Goal: Contribute content: Contribute content

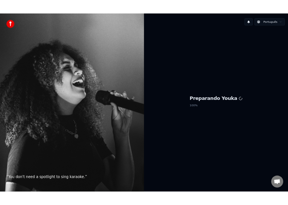
scroll to position [653, 0]
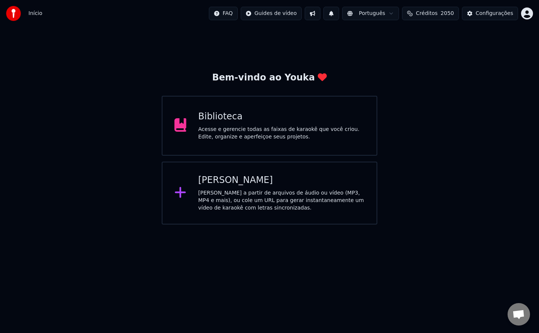
click at [348, 141] on div "Biblioteca Acesse e gerencie todas as faixas de karaokê que você criou. Edite, …" at bounding box center [269, 126] width 215 height 60
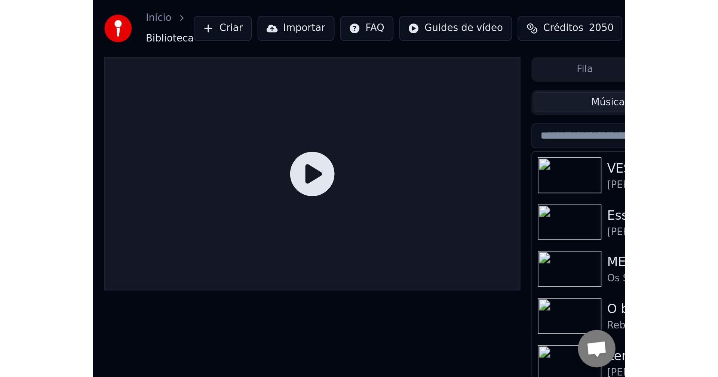
scroll to position [652, 0]
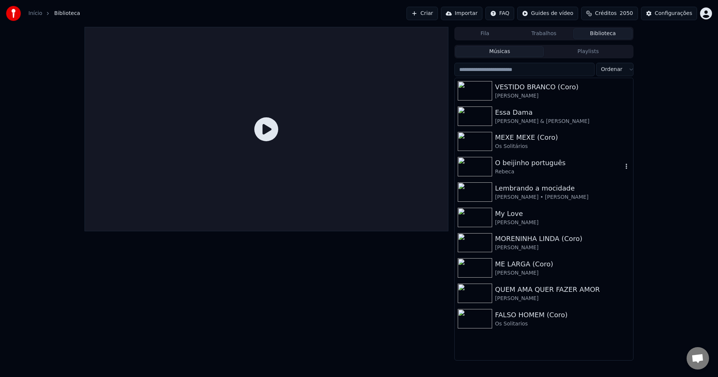
click at [482, 159] on img at bounding box center [475, 166] width 34 height 19
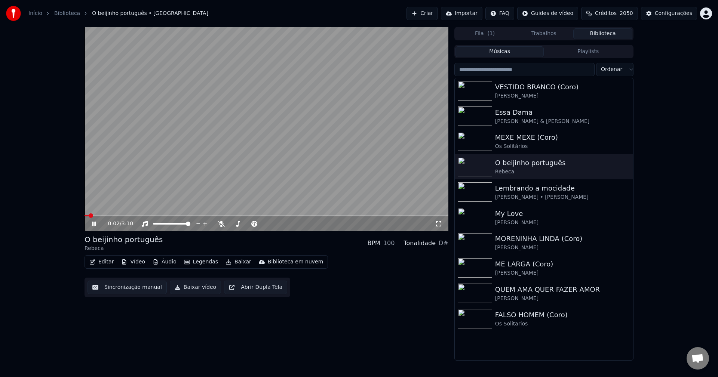
click at [196, 173] on video at bounding box center [267, 129] width 364 height 205
click at [125, 285] on button "Sincronização manual" at bounding box center [127, 287] width 79 height 13
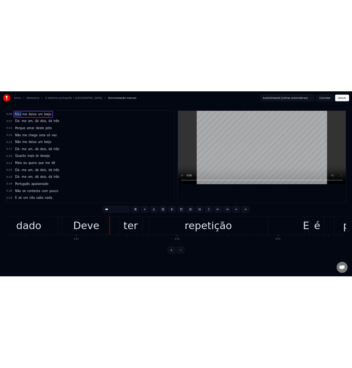
scroll to position [0, 10381]
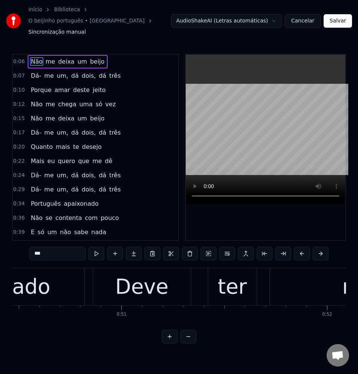
click at [303, 16] on button "Cancelar" at bounding box center [303, 20] width 36 height 13
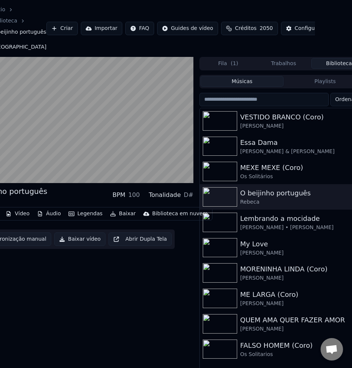
scroll to position [0, 53]
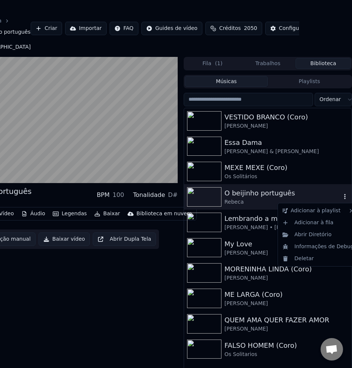
click at [347, 197] on icon "button" at bounding box center [344, 196] width 7 height 6
click at [328, 234] on div "Abrir Diretório" at bounding box center [317, 235] width 77 height 12
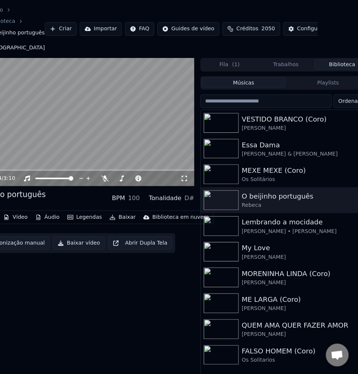
scroll to position [0, 0]
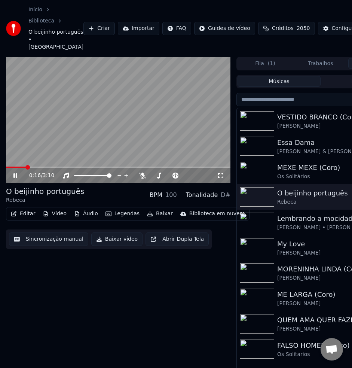
click at [18, 217] on button "Editar" at bounding box center [23, 213] width 30 height 10
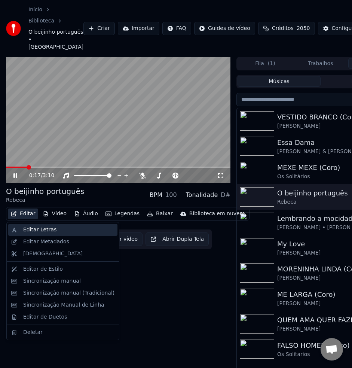
click at [35, 230] on div "Editar Letras" at bounding box center [39, 229] width 33 height 7
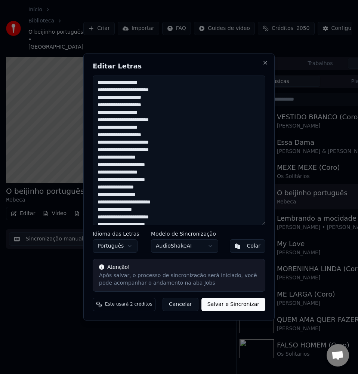
click at [188, 304] on button "Cancelar" at bounding box center [181, 304] width 36 height 13
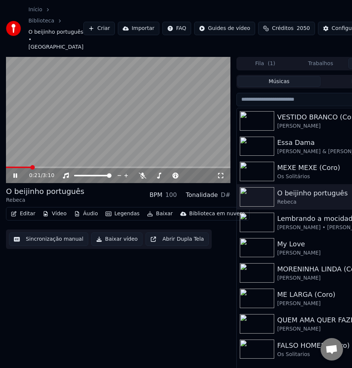
click at [126, 145] on video at bounding box center [118, 120] width 224 height 126
click at [23, 215] on button "Editar" at bounding box center [23, 213] width 30 height 10
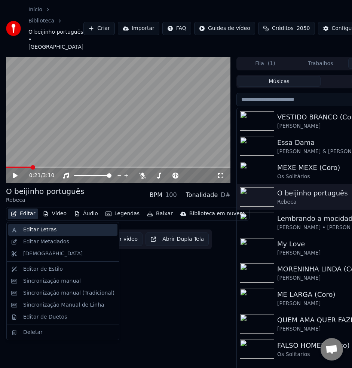
click at [40, 233] on div "Editar Letras" at bounding box center [39, 229] width 33 height 7
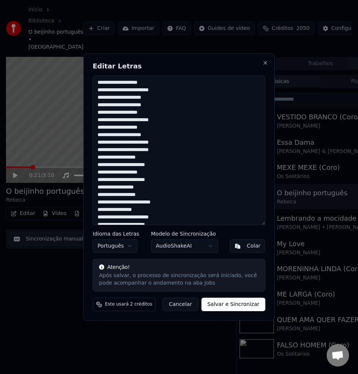
click at [113, 81] on textarea at bounding box center [179, 151] width 173 height 150
click at [114, 81] on textarea at bounding box center [179, 151] width 173 height 150
click at [118, 86] on textarea at bounding box center [179, 151] width 173 height 150
click at [172, 107] on textarea at bounding box center [179, 151] width 173 height 150
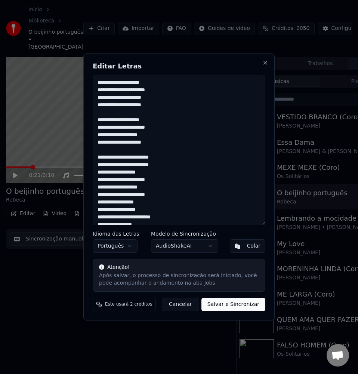
click at [169, 145] on textarea at bounding box center [179, 151] width 173 height 150
paste textarea
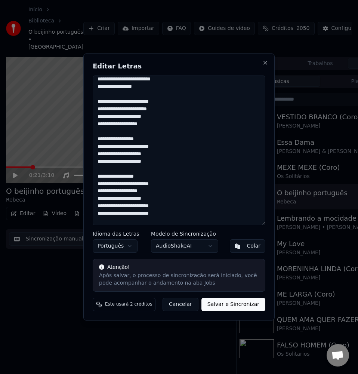
scroll to position [145, 0]
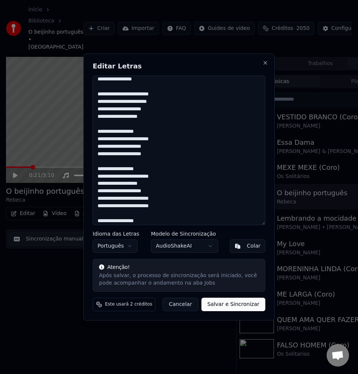
paste textarea "**********"
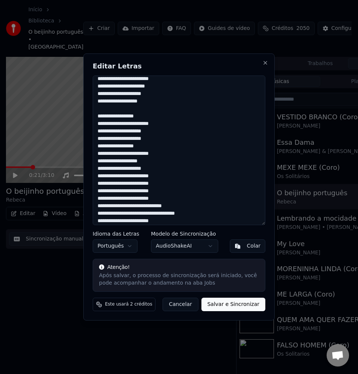
scroll to position [347, 0]
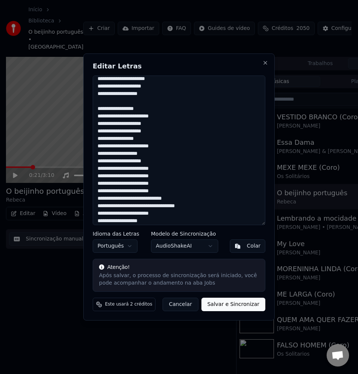
paste textarea "**********"
paste textarea
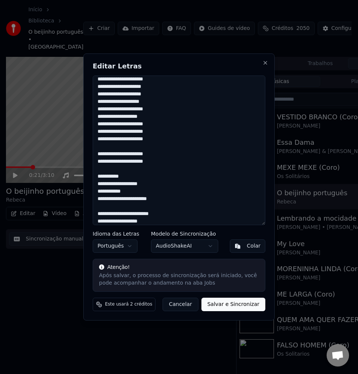
scroll to position [392, 0]
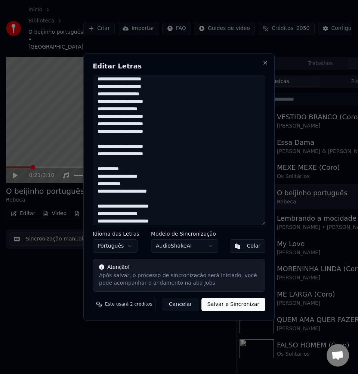
paste textarea "**********"
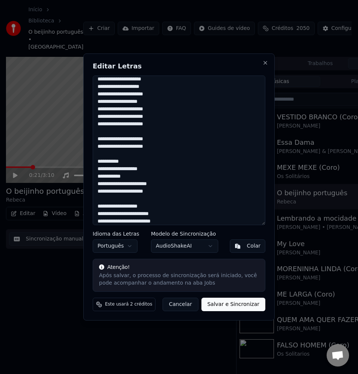
paste textarea
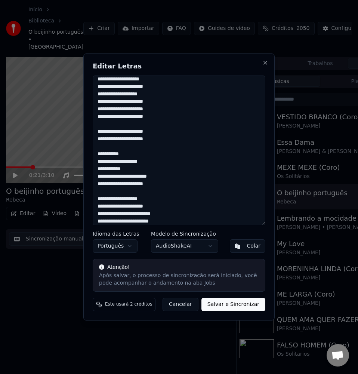
scroll to position [414, 0]
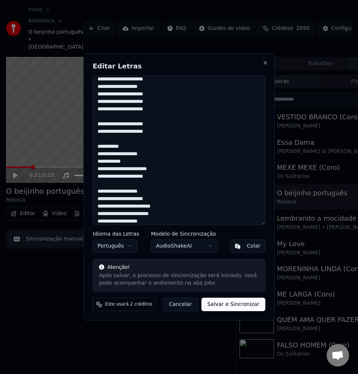
paste textarea
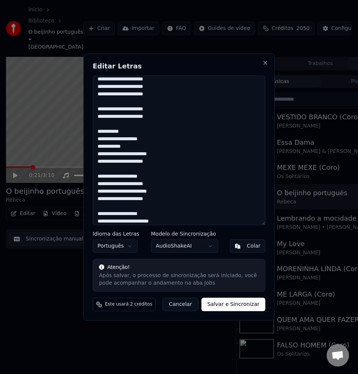
scroll to position [437, 0]
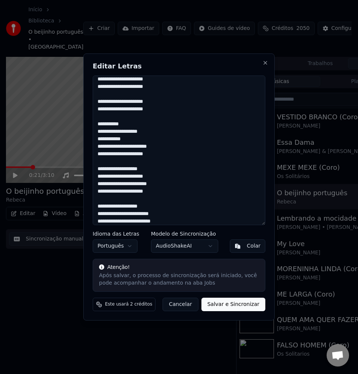
paste textarea
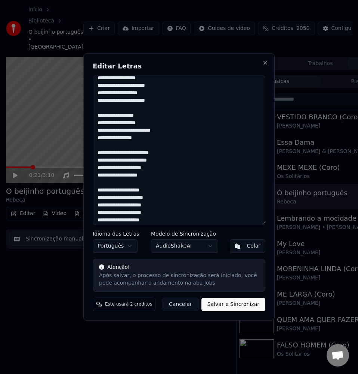
scroll to position [0, 0]
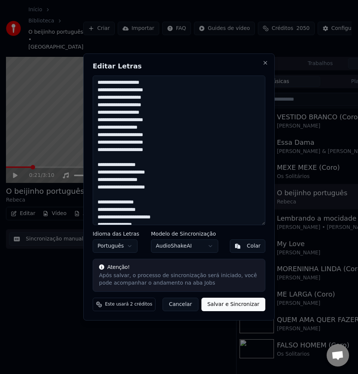
click at [122, 165] on textarea at bounding box center [179, 151] width 173 height 150
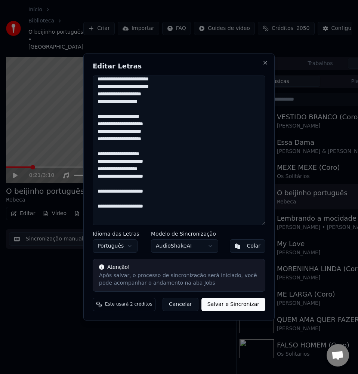
scroll to position [377, 0]
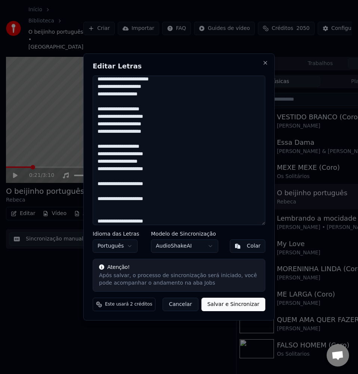
click at [145, 212] on textarea at bounding box center [179, 151] width 173 height 150
click at [142, 214] on textarea at bounding box center [179, 151] width 173 height 150
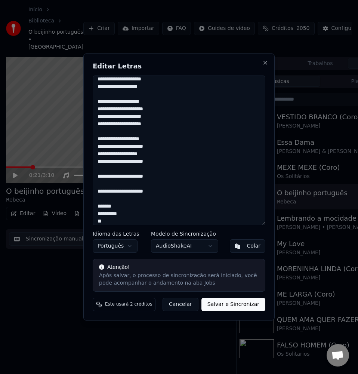
scroll to position [392, 0]
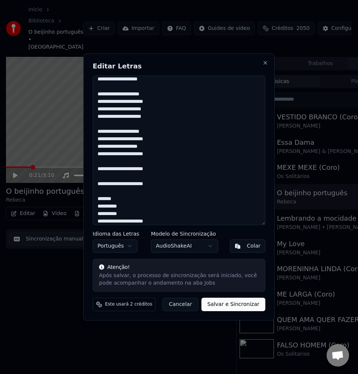
click at [119, 214] on textarea at bounding box center [179, 151] width 173 height 150
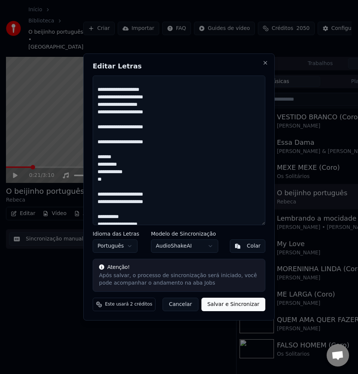
scroll to position [437, 0]
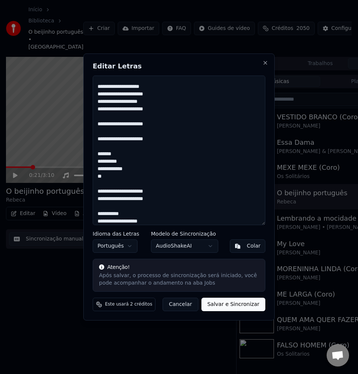
click at [138, 184] on textarea at bounding box center [179, 151] width 173 height 150
click at [106, 180] on textarea at bounding box center [179, 151] width 173 height 150
click at [100, 202] on textarea at bounding box center [179, 151] width 173 height 150
click at [122, 206] on textarea at bounding box center [179, 151] width 173 height 150
click at [158, 205] on textarea at bounding box center [179, 151] width 173 height 150
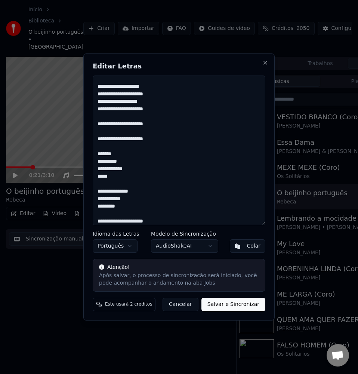
click at [133, 215] on textarea at bounding box center [179, 151] width 173 height 150
click at [155, 222] on textarea at bounding box center [179, 151] width 173 height 150
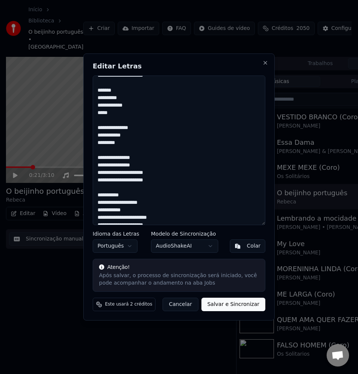
scroll to position [519, 0]
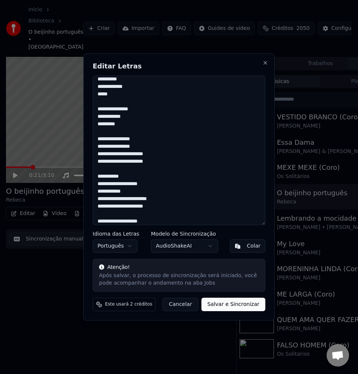
click at [140, 147] on textarea at bounding box center [179, 151] width 173 height 150
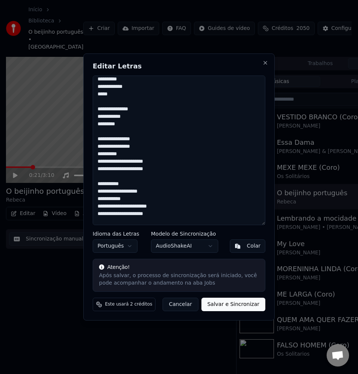
click at [116, 146] on textarea at bounding box center [179, 151] width 173 height 150
click at [119, 117] on textarea at bounding box center [179, 151] width 173 height 150
drag, startPoint x: 102, startPoint y: 150, endPoint x: 130, endPoint y: 162, distance: 30.2
click at [102, 150] on textarea at bounding box center [179, 151] width 173 height 150
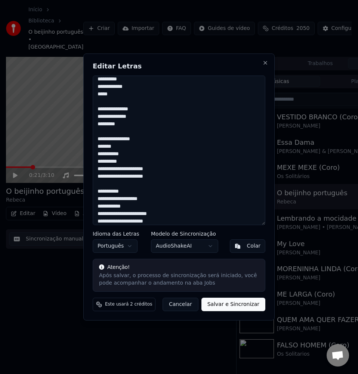
click at [132, 159] on textarea at bounding box center [179, 151] width 173 height 150
click at [134, 188] on textarea at bounding box center [179, 151] width 173 height 150
click at [143, 182] on textarea at bounding box center [179, 151] width 173 height 150
click at [186, 191] on textarea at bounding box center [179, 151] width 173 height 150
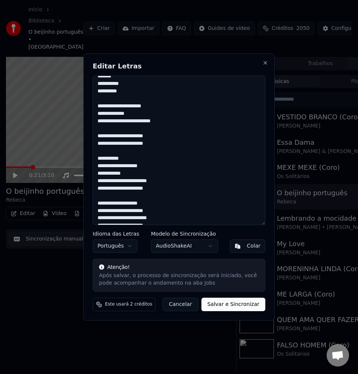
scroll to position [627, 0]
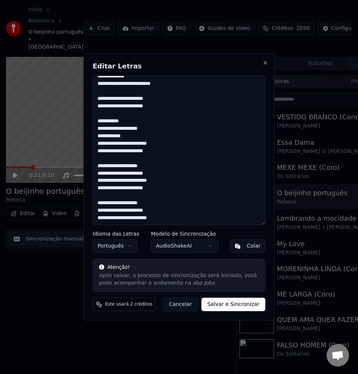
click at [184, 221] on textarea at bounding box center [179, 151] width 173 height 150
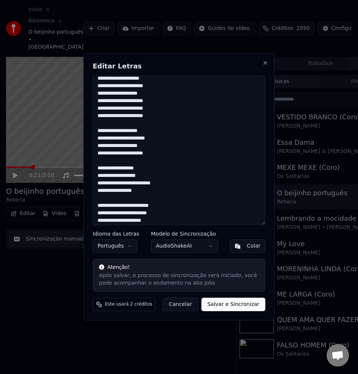
scroll to position [0, 0]
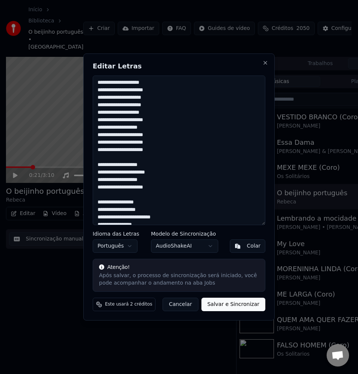
drag, startPoint x: 96, startPoint y: 84, endPoint x: 156, endPoint y: 111, distance: 65.4
click at [96, 84] on textarea at bounding box center [179, 151] width 173 height 150
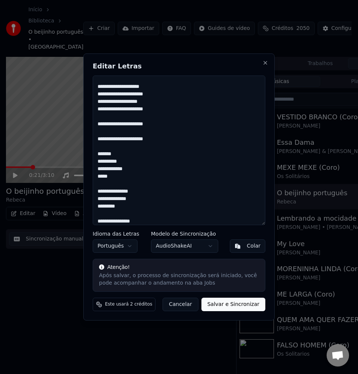
scroll to position [467, 0]
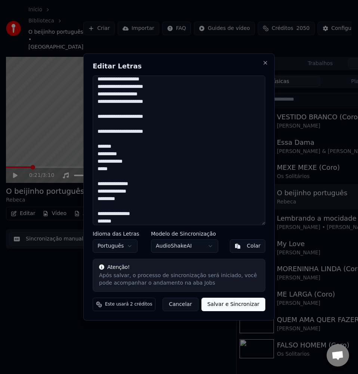
drag, startPoint x: 129, startPoint y: 215, endPoint x: 154, endPoint y: 253, distance: 45.6
click at [129, 214] on textarea at bounding box center [179, 151] width 173 height 150
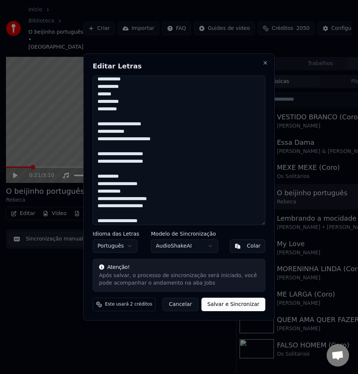
scroll to position [616, 0]
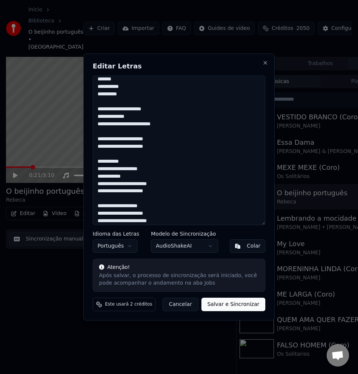
click at [180, 142] on textarea at bounding box center [179, 151] width 173 height 150
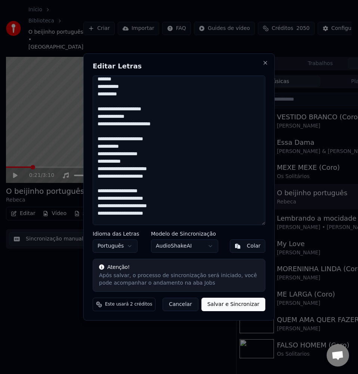
scroll to position [649, 0]
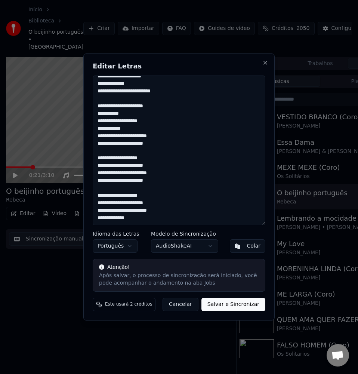
click at [136, 216] on textarea at bounding box center [179, 151] width 173 height 150
paste textarea "**********"
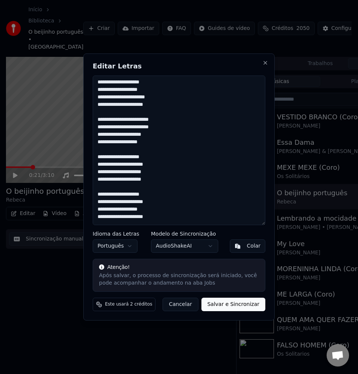
scroll to position [313, 0]
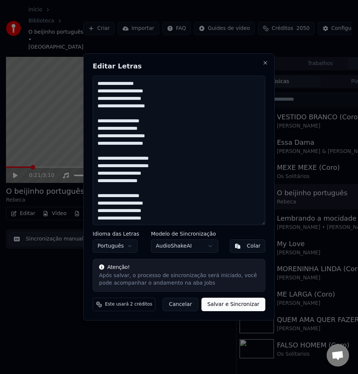
click at [98, 139] on textarea at bounding box center [179, 151] width 173 height 150
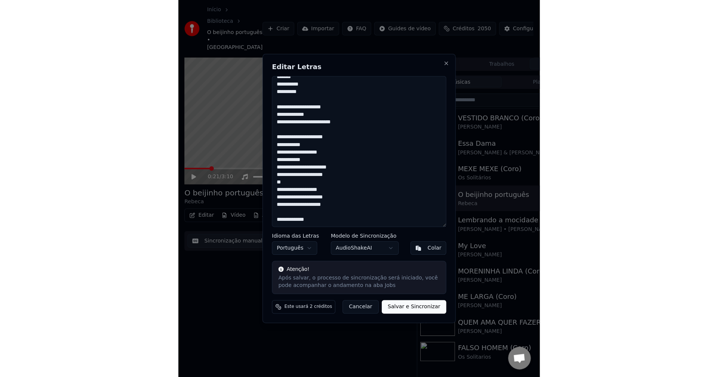
scroll to position [619, 0]
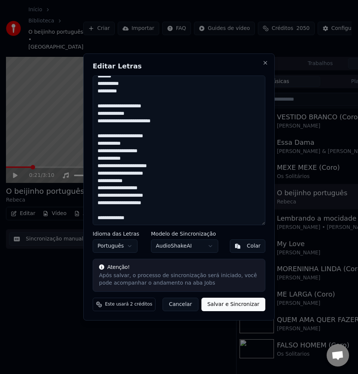
type textarea "**********"
click at [245, 300] on button "Salvar e Sincronizar" at bounding box center [234, 304] width 64 height 13
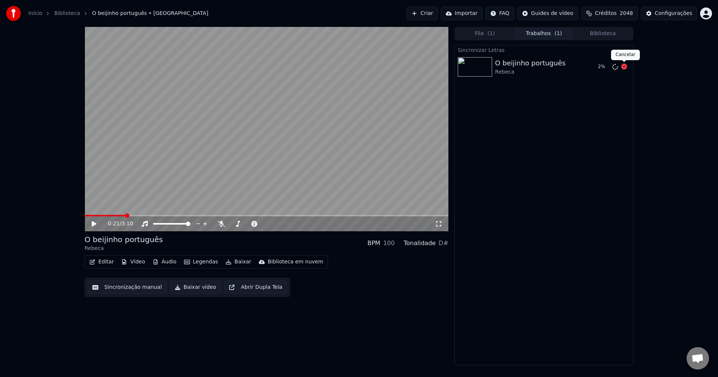
click at [538, 68] on icon at bounding box center [624, 67] width 6 height 6
click at [538, 69] on icon at bounding box center [615, 67] width 6 height 6
click at [292, 169] on video at bounding box center [267, 129] width 364 height 205
click at [538, 69] on div at bounding box center [624, 66] width 12 height 9
click at [538, 70] on button "Tocar" at bounding box center [605, 66] width 27 height 13
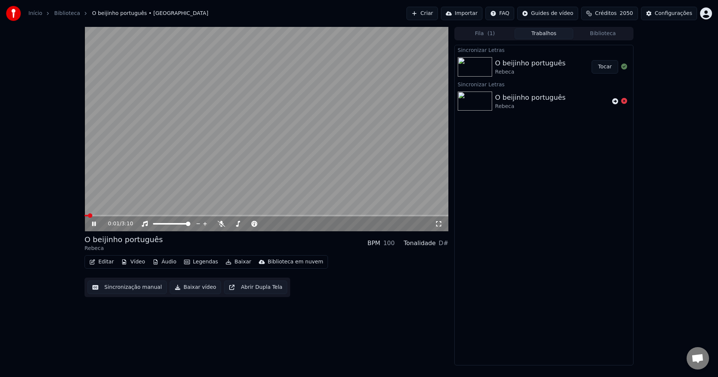
click at [139, 289] on button "Sincronização manual" at bounding box center [127, 287] width 79 height 13
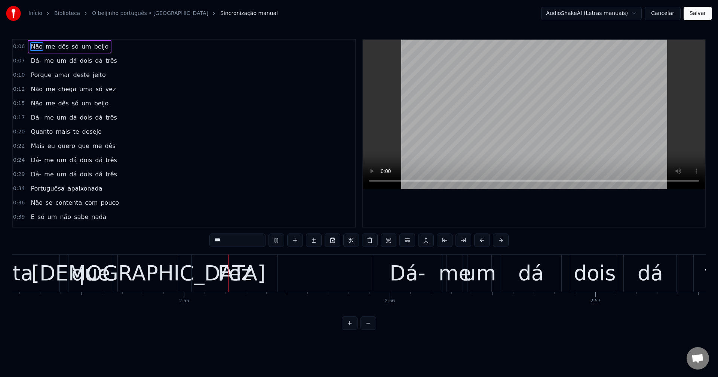
scroll to position [0, 35862]
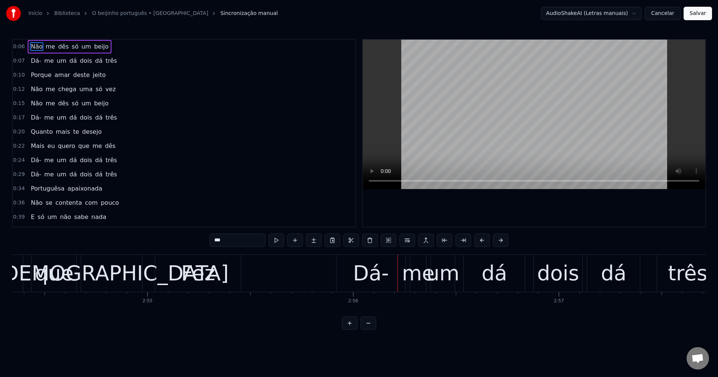
click at [125, 264] on div "[DEMOGRAPHIC_DATA]" at bounding box center [112, 273] width 234 height 31
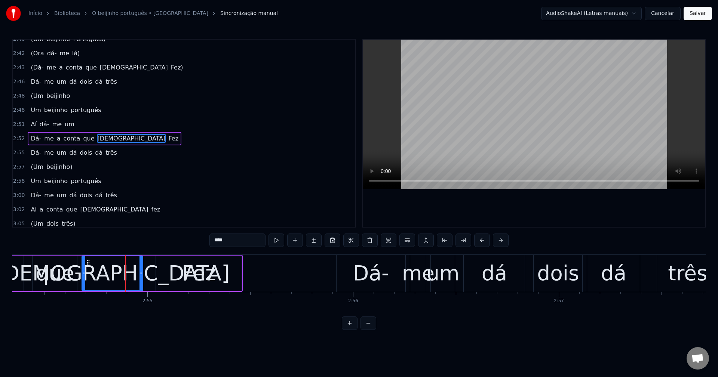
scroll to position [950, 0]
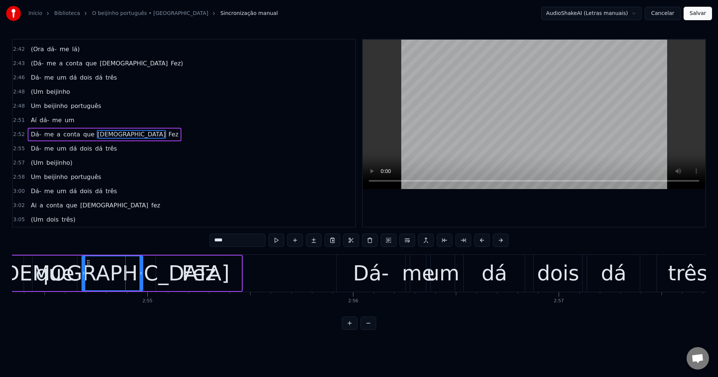
click at [61, 92] on span "beijinho" at bounding box center [58, 92] width 25 height 9
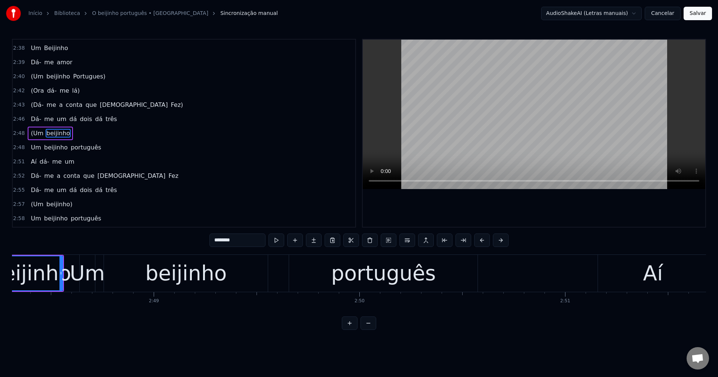
scroll to position [0, 34569]
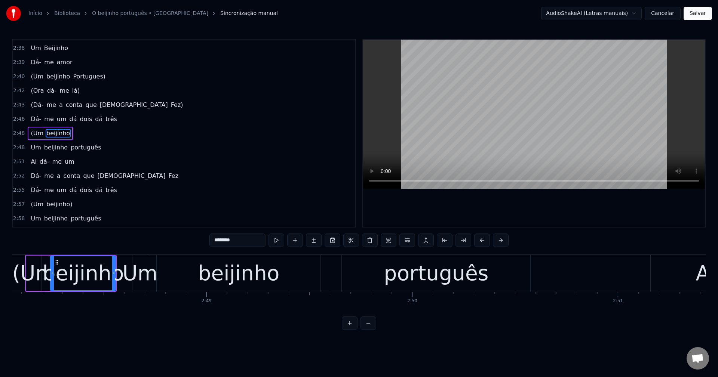
click at [242, 241] on input "********" at bounding box center [237, 240] width 56 height 13
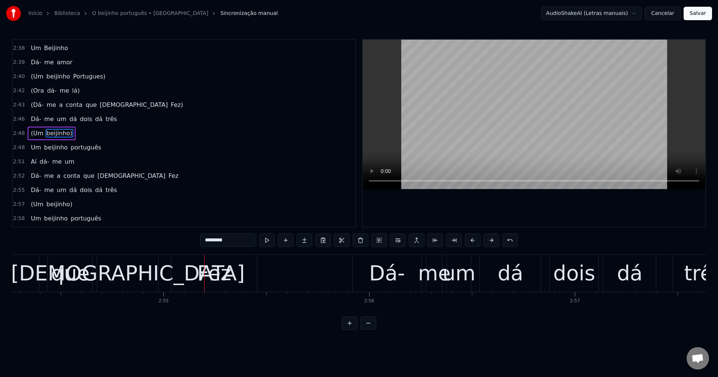
scroll to position [0, 35871]
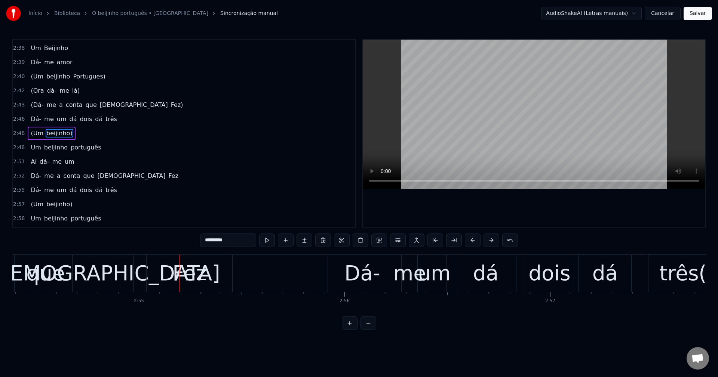
click at [102, 278] on div "[DEMOGRAPHIC_DATA]" at bounding box center [103, 273] width 234 height 31
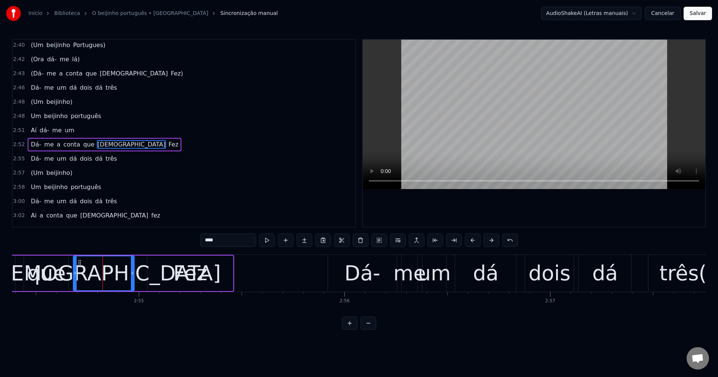
scroll to position [950, 0]
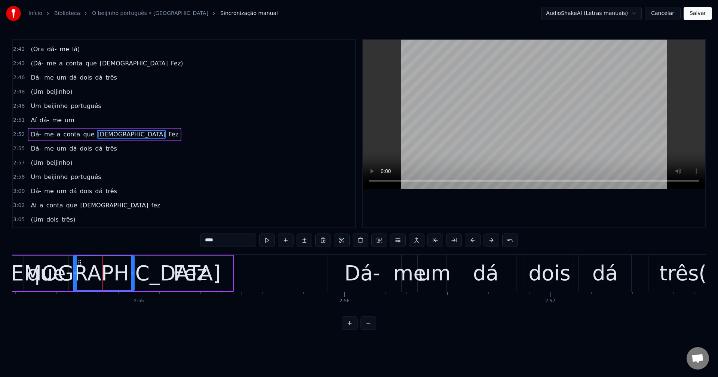
click at [31, 133] on span "Dá-" at bounding box center [36, 134] width 12 height 9
type input "***"
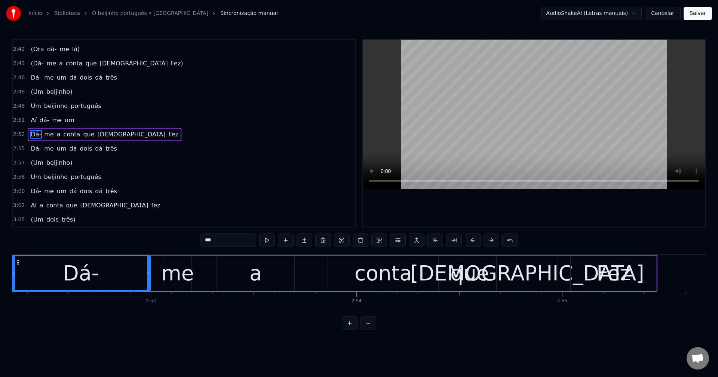
scroll to position [0, 35408]
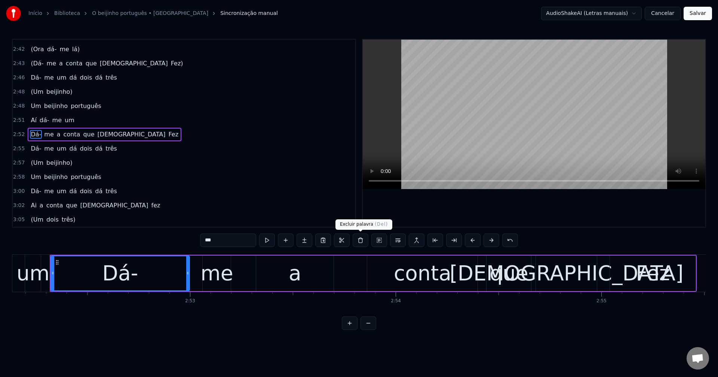
click at [358, 238] on button at bounding box center [361, 240] width 16 height 13
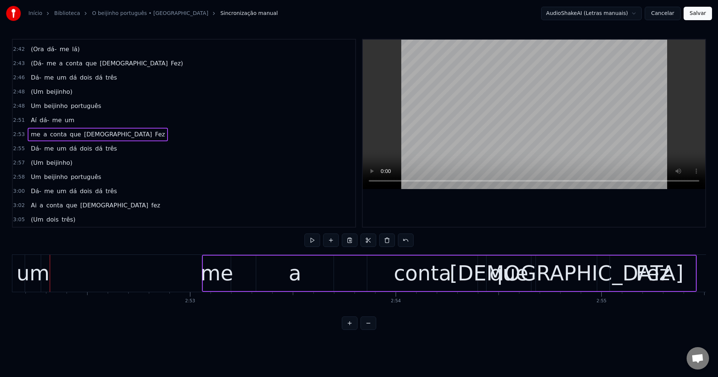
click at [222, 273] on div "me" at bounding box center [216, 273] width 33 height 31
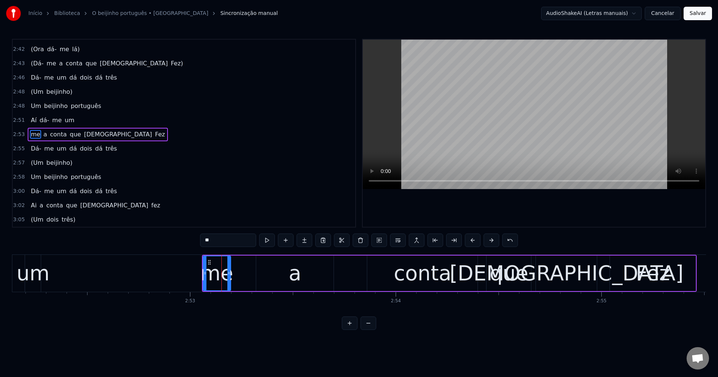
drag, startPoint x: 216, startPoint y: 234, endPoint x: 187, endPoint y: 234, distance: 28.8
click at [187, 234] on div "0:06 Não me dês só um beijo 0:07 Dá- me um dá dois dá três 0:10 Porque amar des…" at bounding box center [359, 184] width 694 height 291
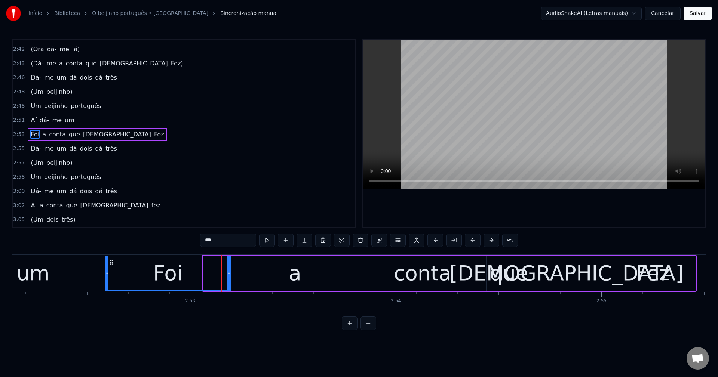
drag, startPoint x: 206, startPoint y: 275, endPoint x: 107, endPoint y: 286, distance: 99.8
click at [108, 285] on div at bounding box center [106, 274] width 3 height 34
type input "***"
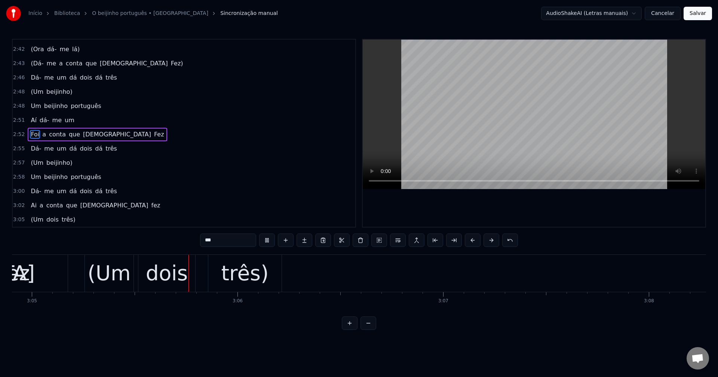
scroll to position [0, 38038]
click at [538, 18] on button "Salvar" at bounding box center [698, 13] width 28 height 13
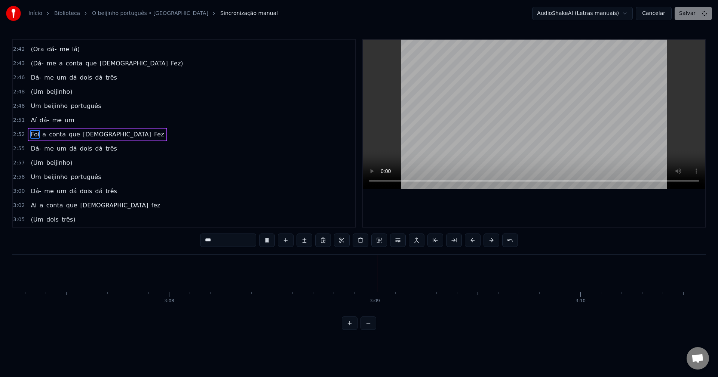
scroll to position [0, 38553]
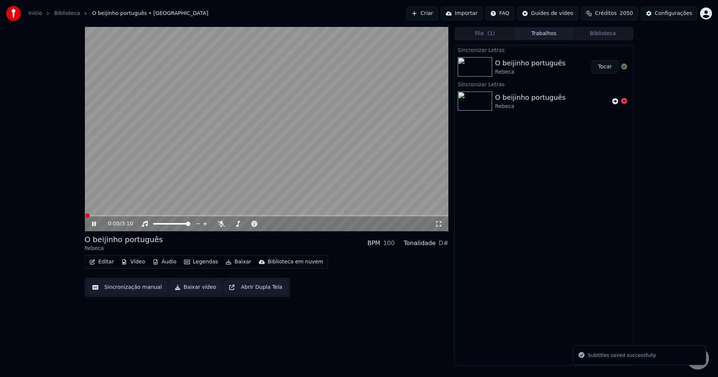
click at [185, 290] on button "Baixar vídeo" at bounding box center [195, 287] width 51 height 13
click at [197, 163] on video at bounding box center [267, 129] width 364 height 205
